Goal: Find specific page/section: Find specific page/section

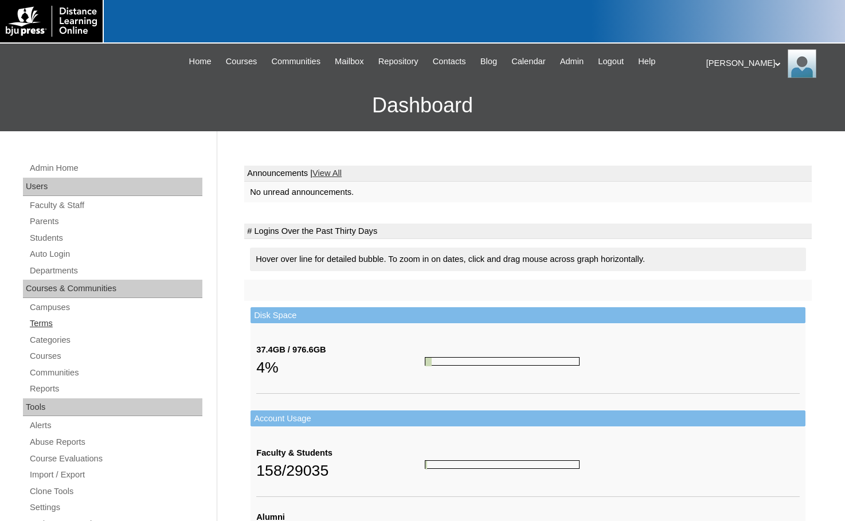
click at [58, 324] on link "Terms" at bounding box center [116, 324] width 174 height 14
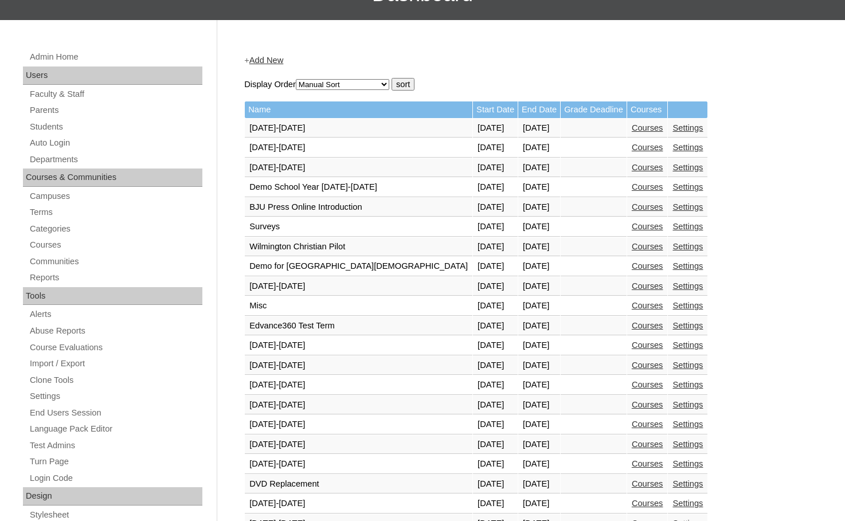
scroll to position [402, 0]
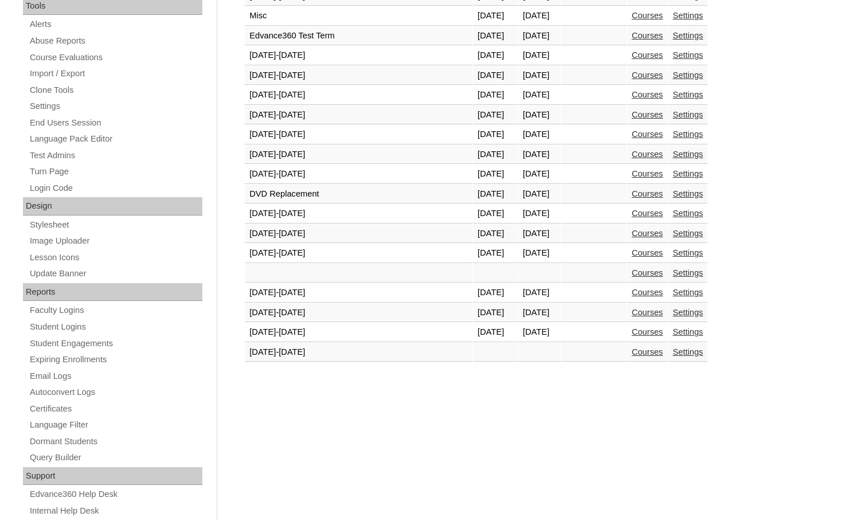
click at [632, 336] on link "Courses" at bounding box center [648, 332] width 32 height 9
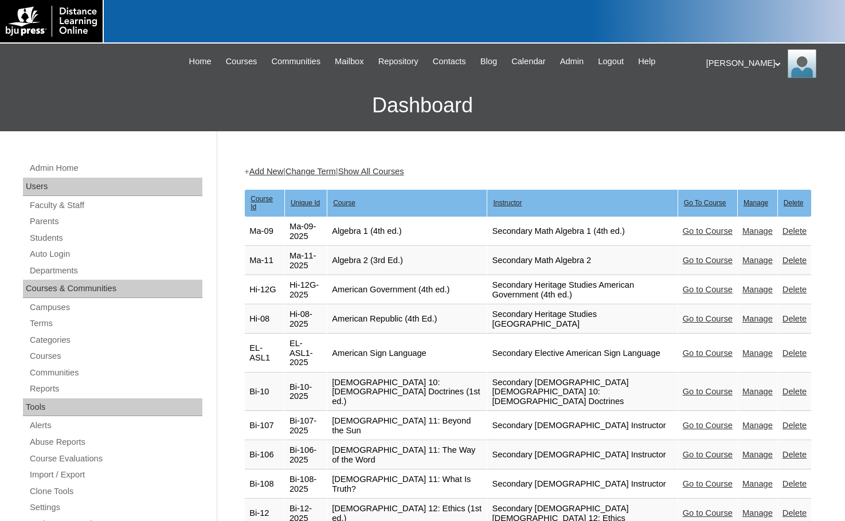
click at [706, 349] on link "Go to Course" at bounding box center [708, 353] width 50 height 9
